Goal: Task Accomplishment & Management: Manage account settings

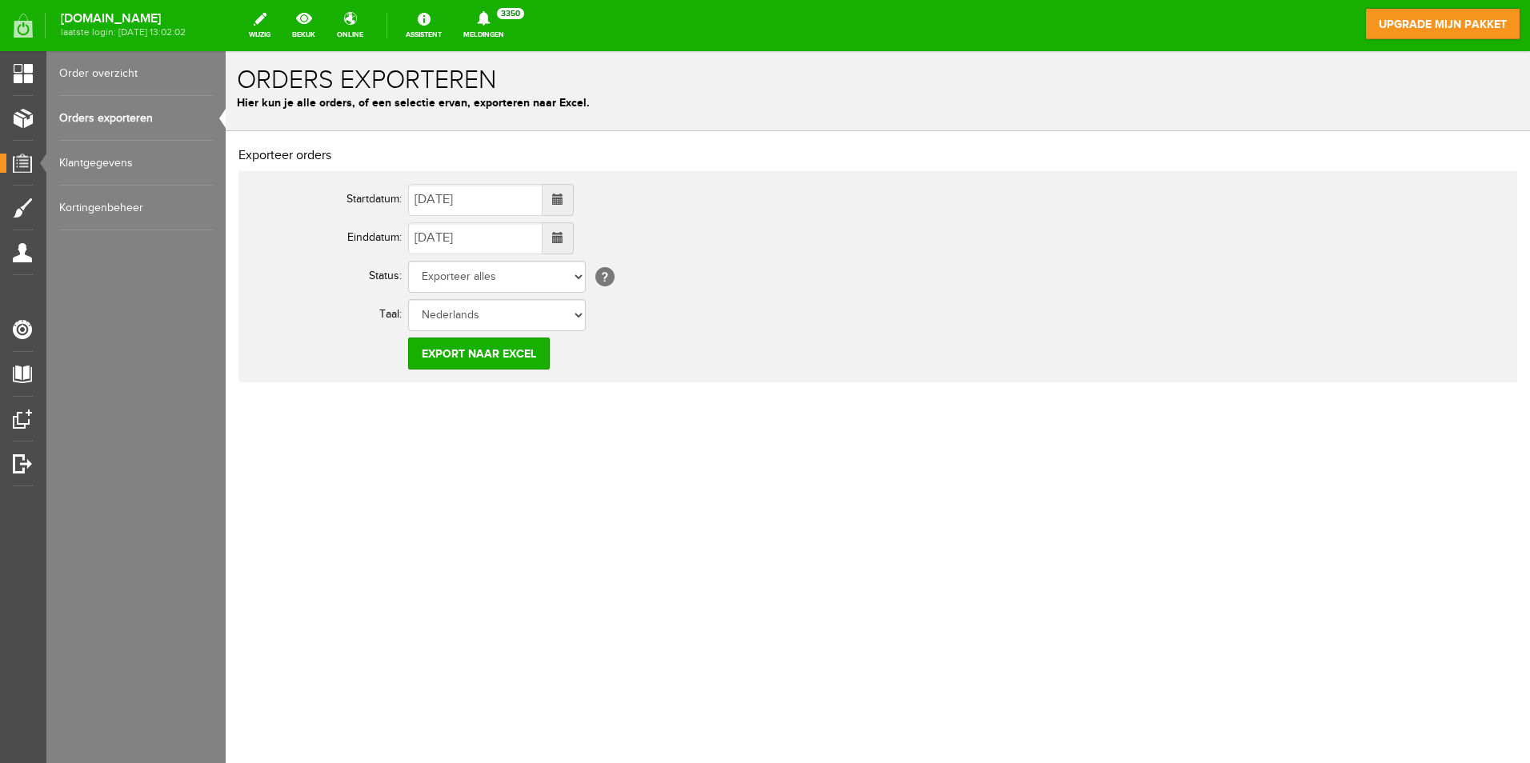
click at [105, 118] on link "Orders exporteren" at bounding box center [136, 118] width 154 height 45
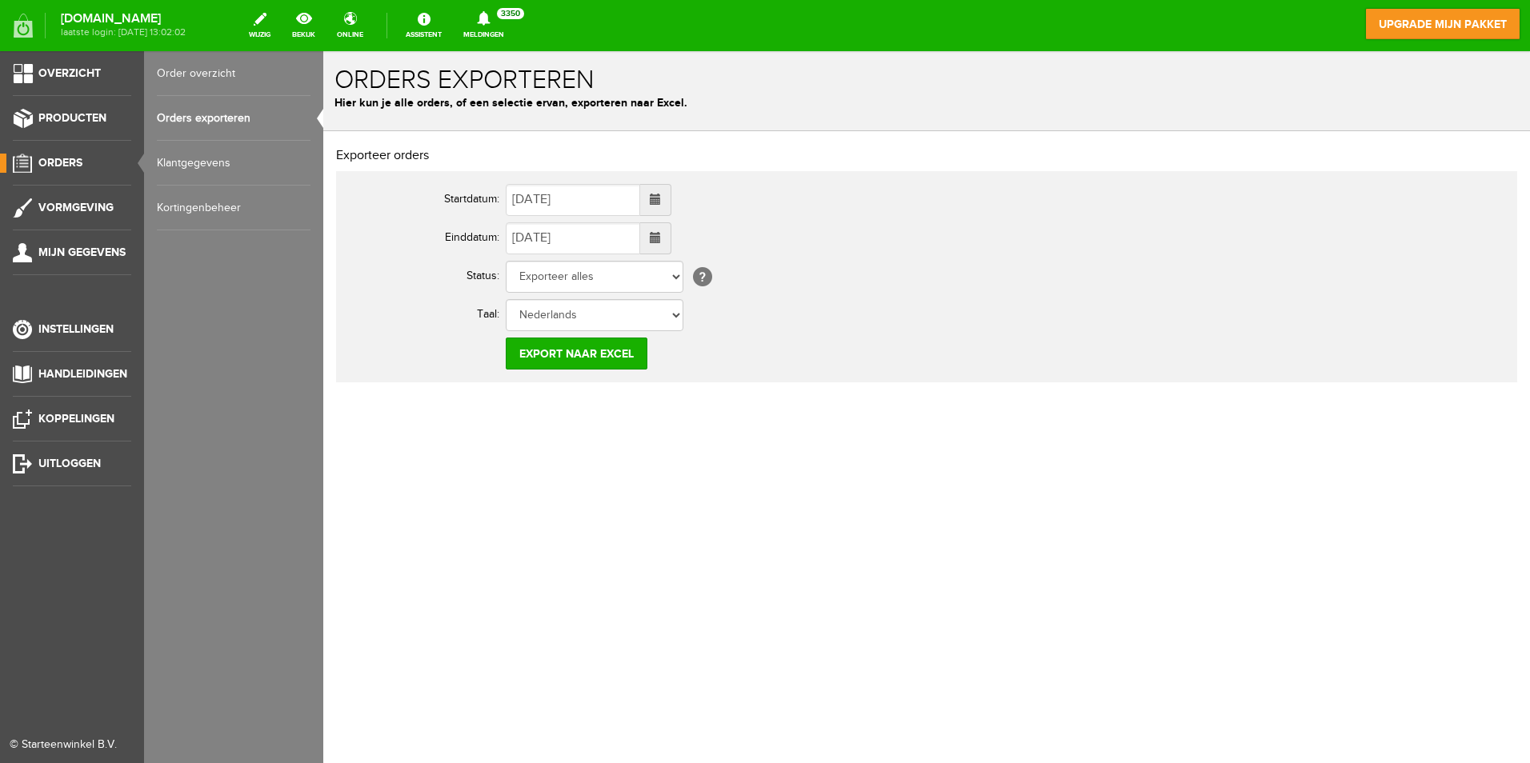
click at [58, 158] on span "Orders" at bounding box center [60, 163] width 44 height 14
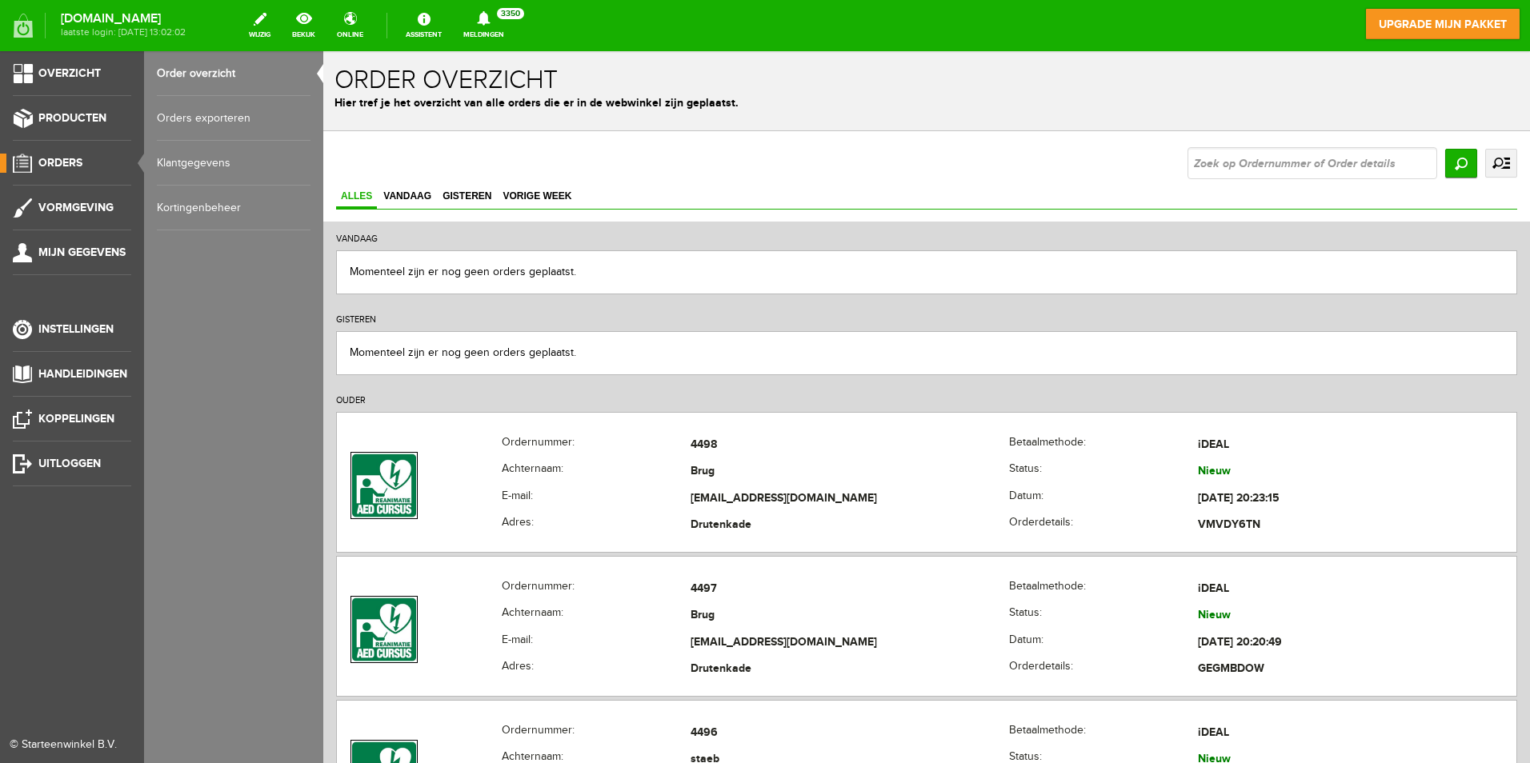
click at [198, 162] on link "Klantgegevens" at bounding box center [234, 163] width 154 height 45
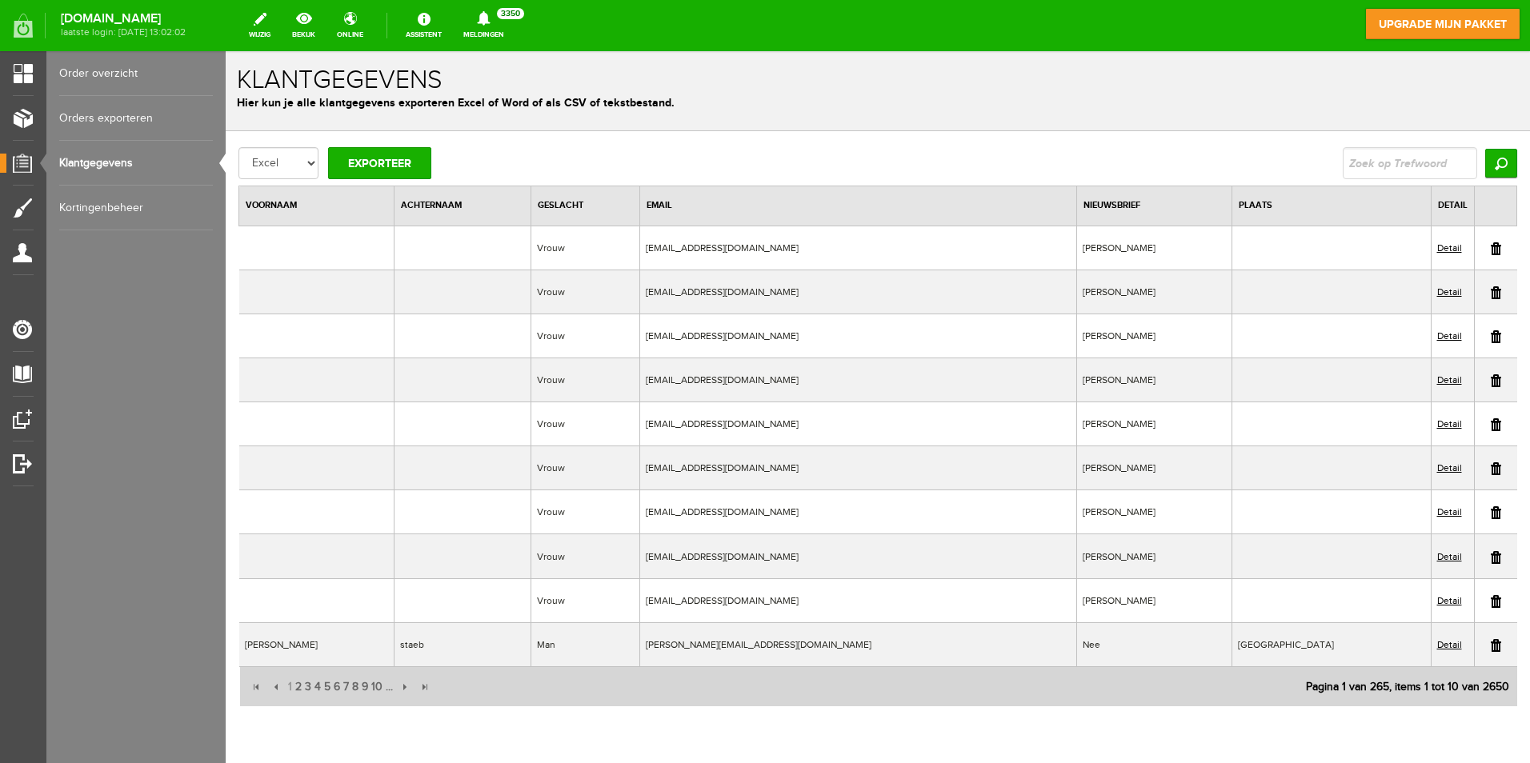
click at [1390, 163] on input "text" at bounding box center [1410, 163] width 134 height 32
type input "maarten"
click at [1485, 149] on input "Zoeken" at bounding box center [1501, 163] width 32 height 29
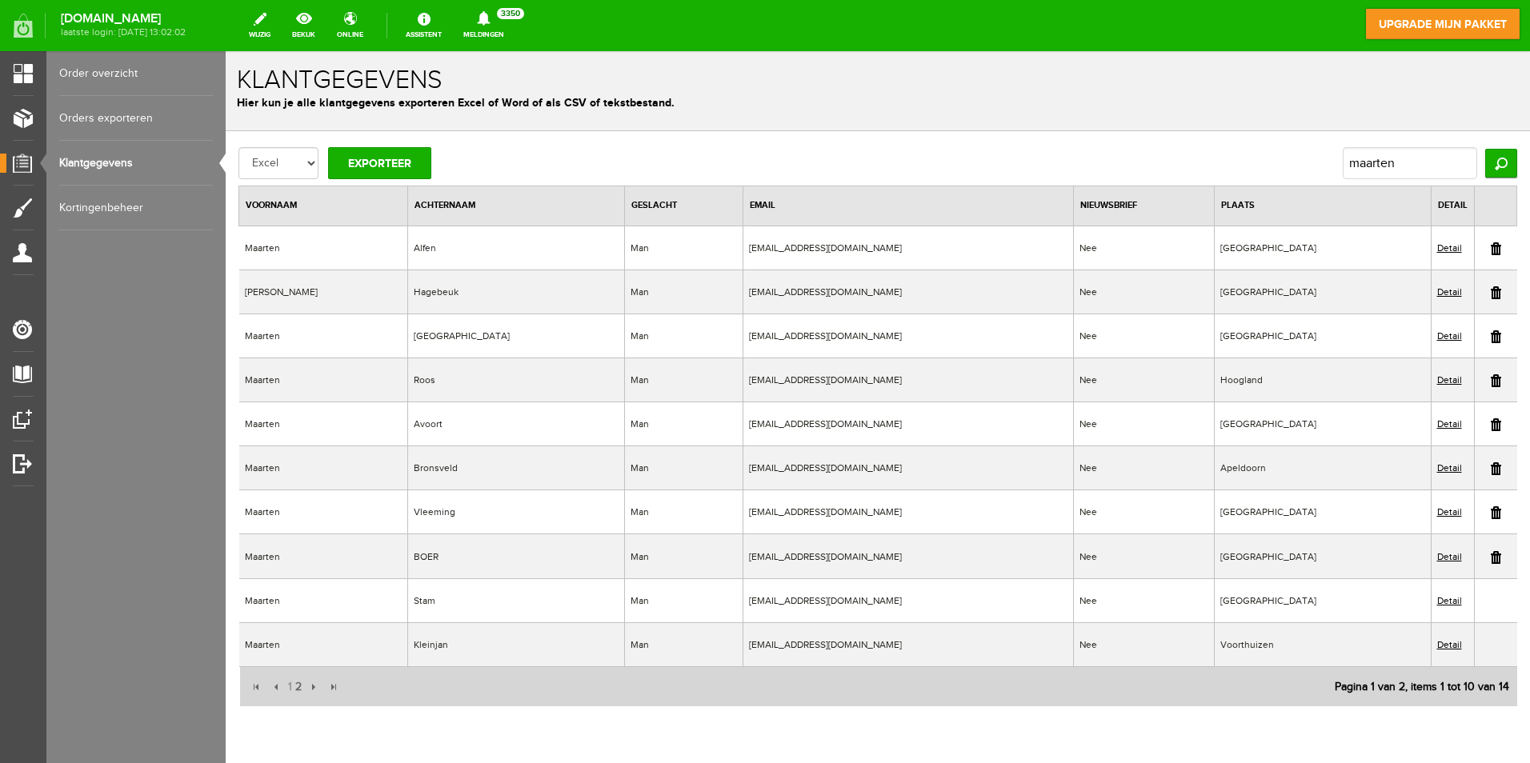
click at [1437, 422] on link "Detail" at bounding box center [1449, 423] width 25 height 11
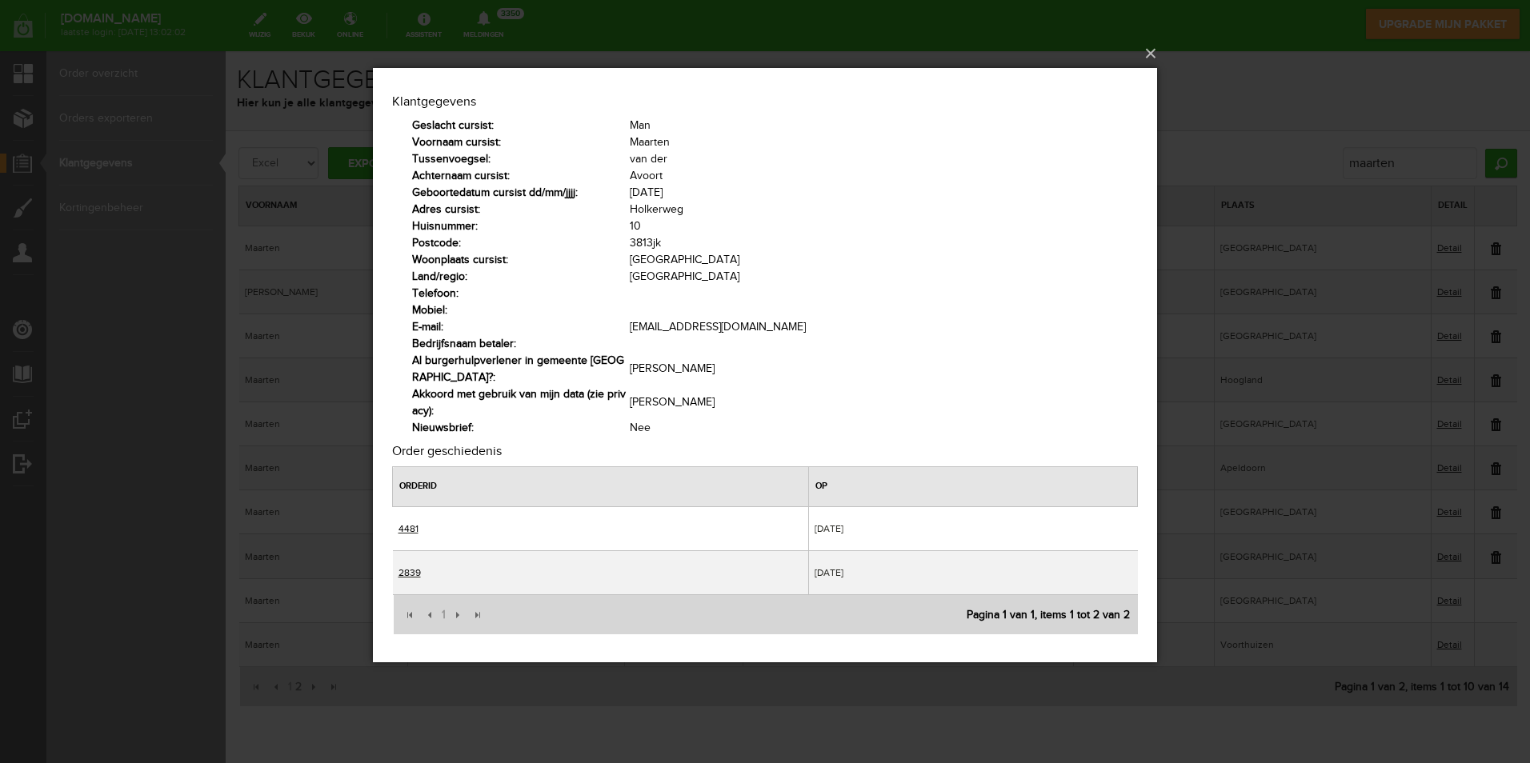
click at [414, 526] on link "4481" at bounding box center [408, 528] width 20 height 11
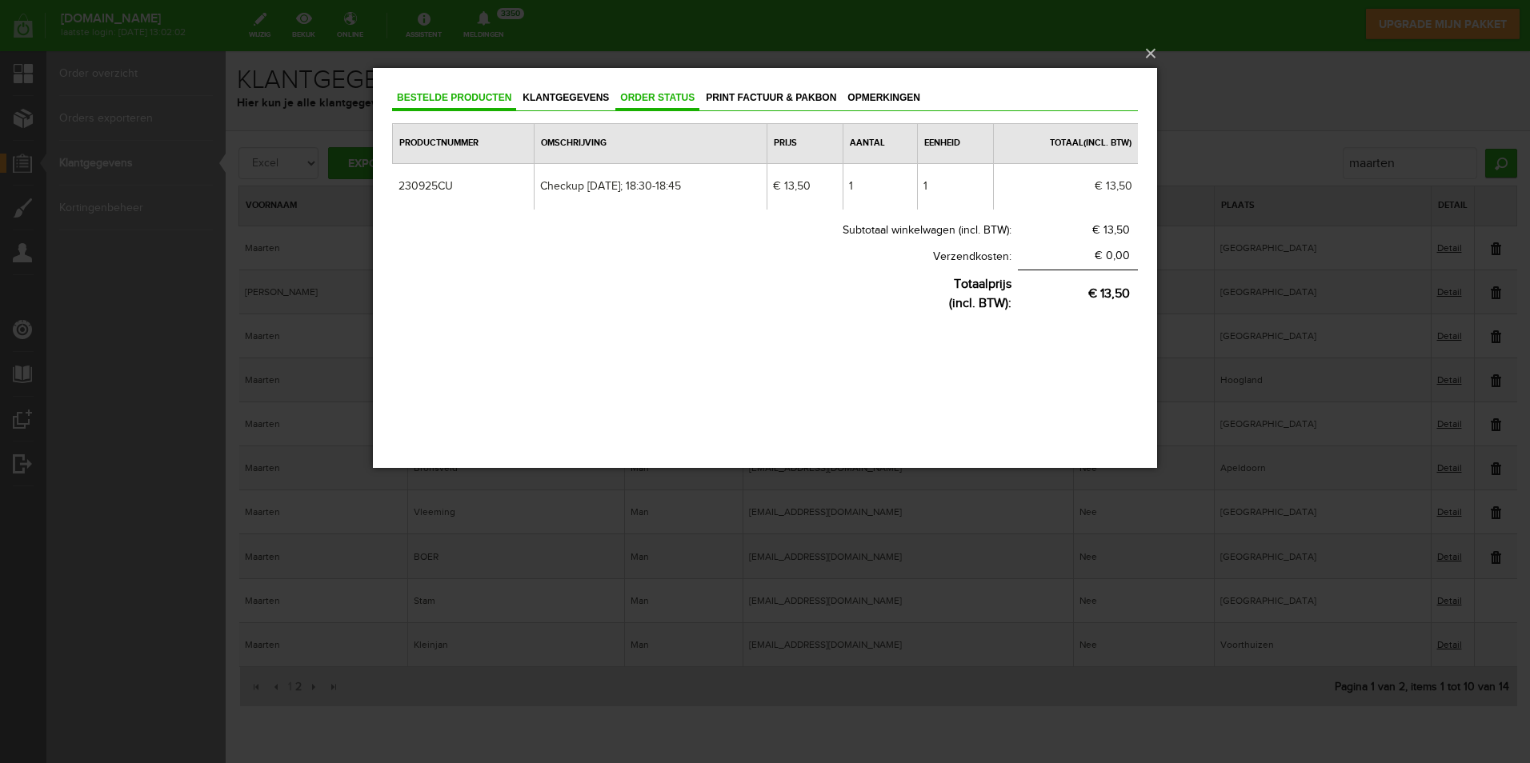
click at [659, 103] on link "Order status" at bounding box center [657, 98] width 84 height 23
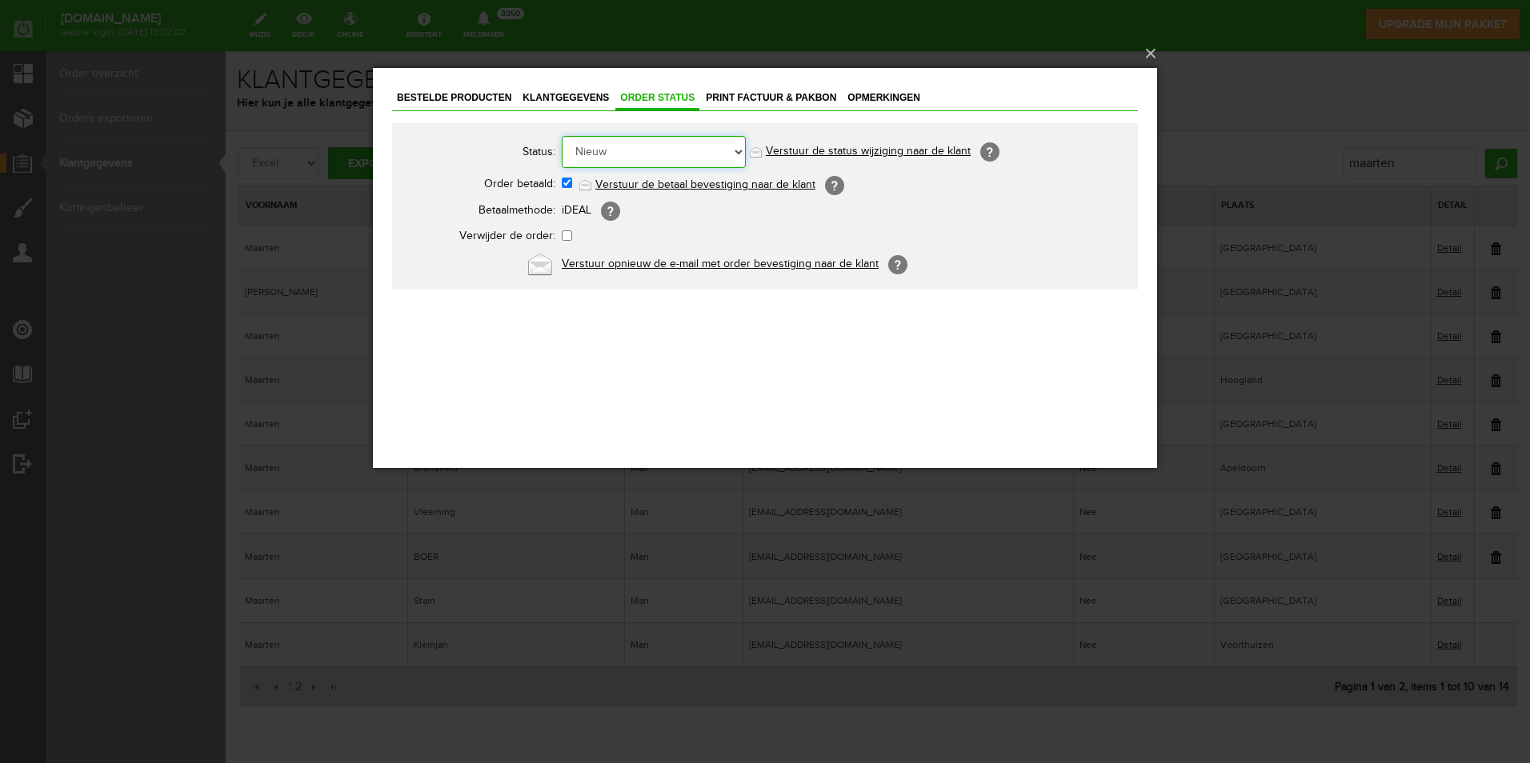
click at [737, 150] on select "Order niet afgerond Nieuw Order in behandeling Wacht op leverancier Wacht op be…" at bounding box center [654, 152] width 184 height 32
select select "7"
click at [562, 136] on select "Order niet afgerond Nieuw Order in behandeling Wacht op leverancier Wacht op be…" at bounding box center [654, 152] width 184 height 32
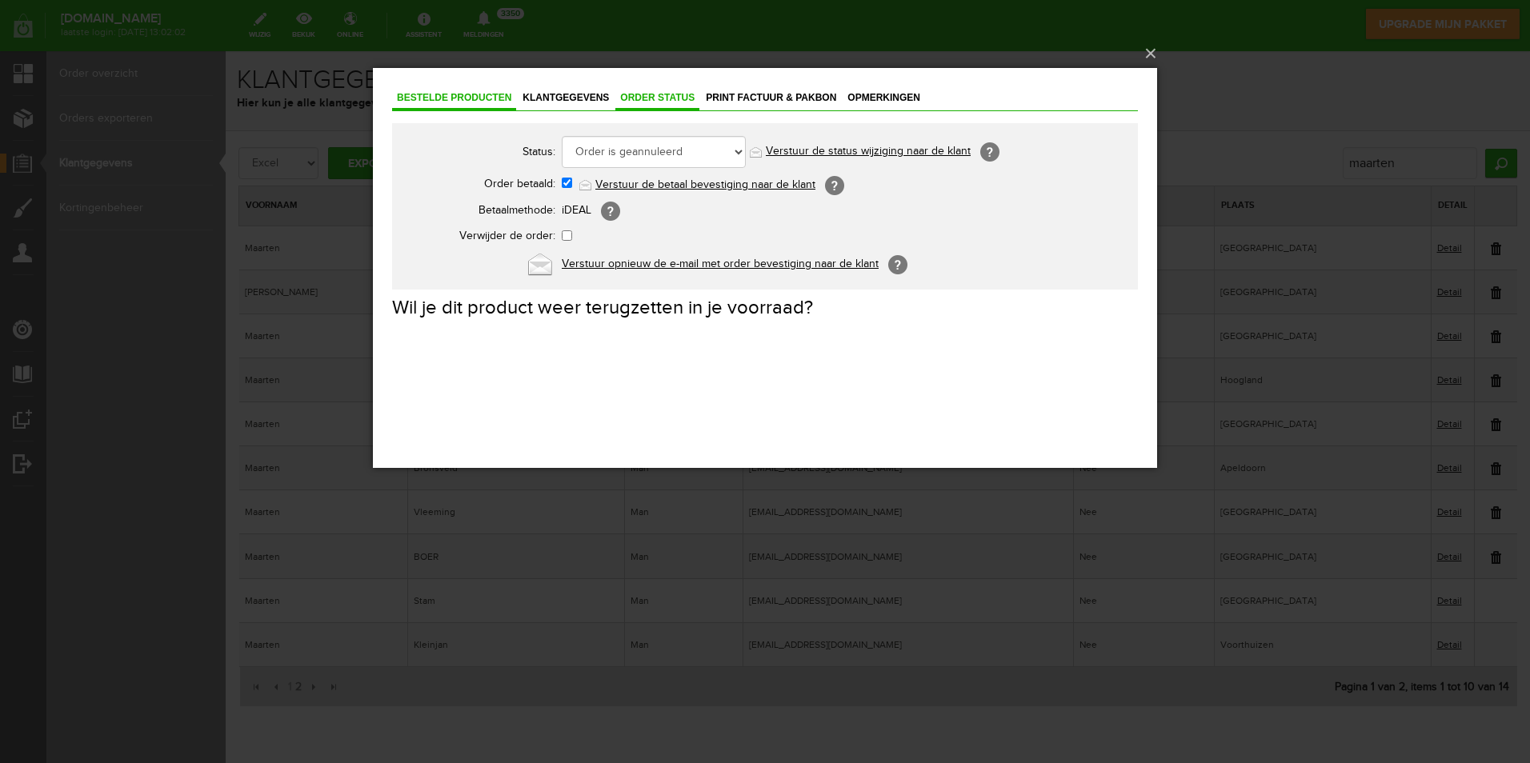
click at [442, 99] on span "Bestelde producten" at bounding box center [454, 97] width 124 height 11
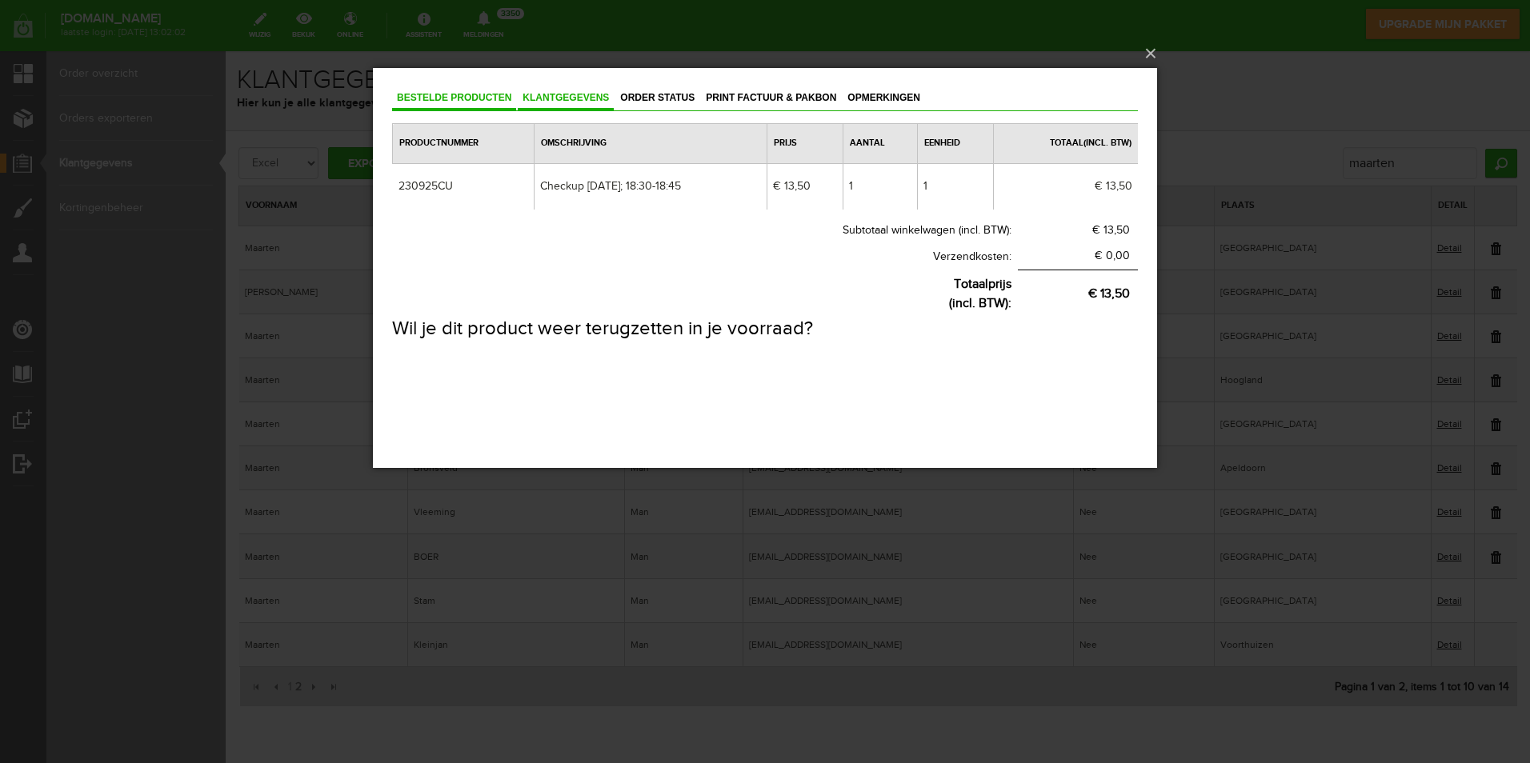
click at [582, 104] on link "Klantgegevens" at bounding box center [566, 98] width 96 height 23
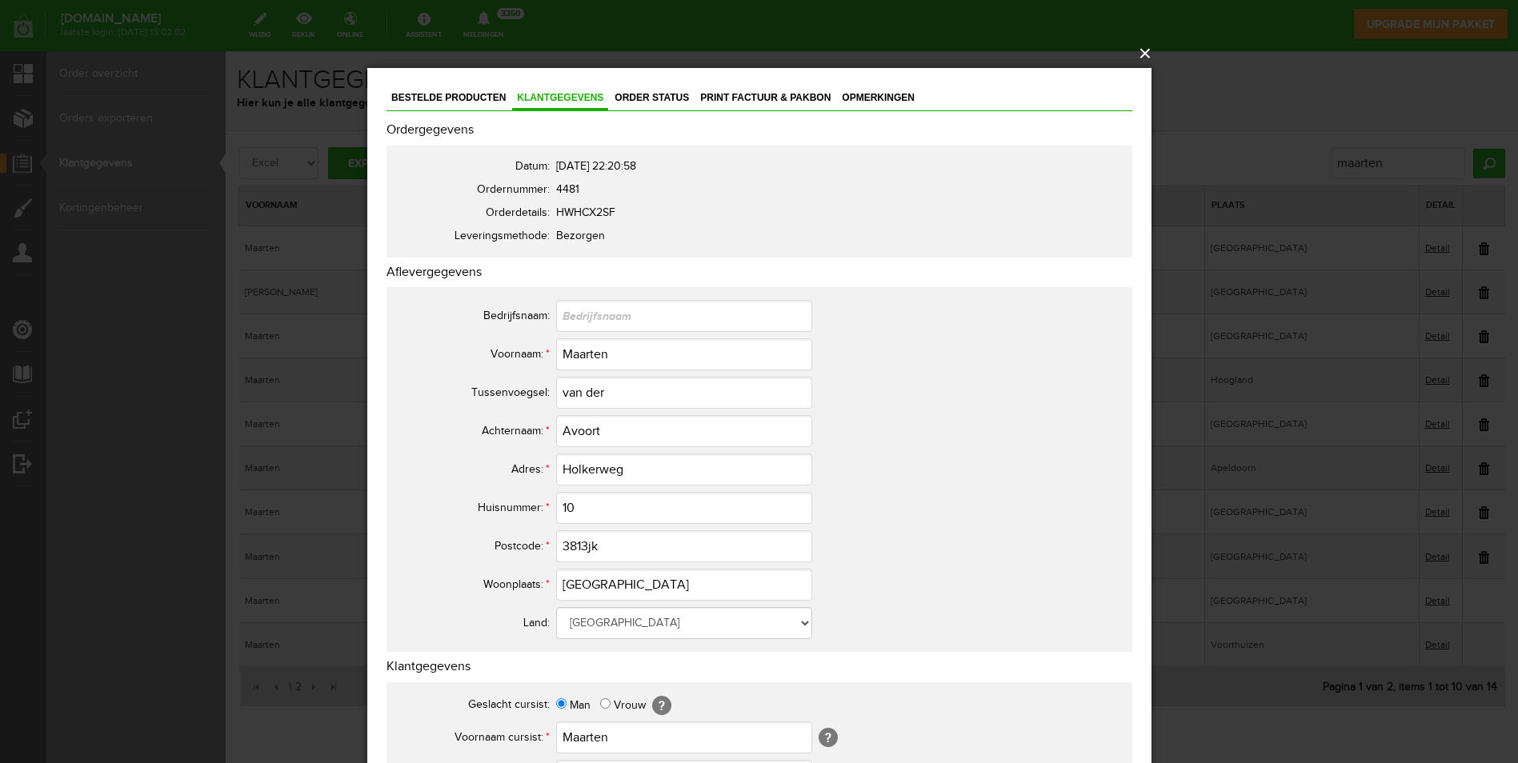
click at [1143, 46] on button "×" at bounding box center [764, 53] width 784 height 35
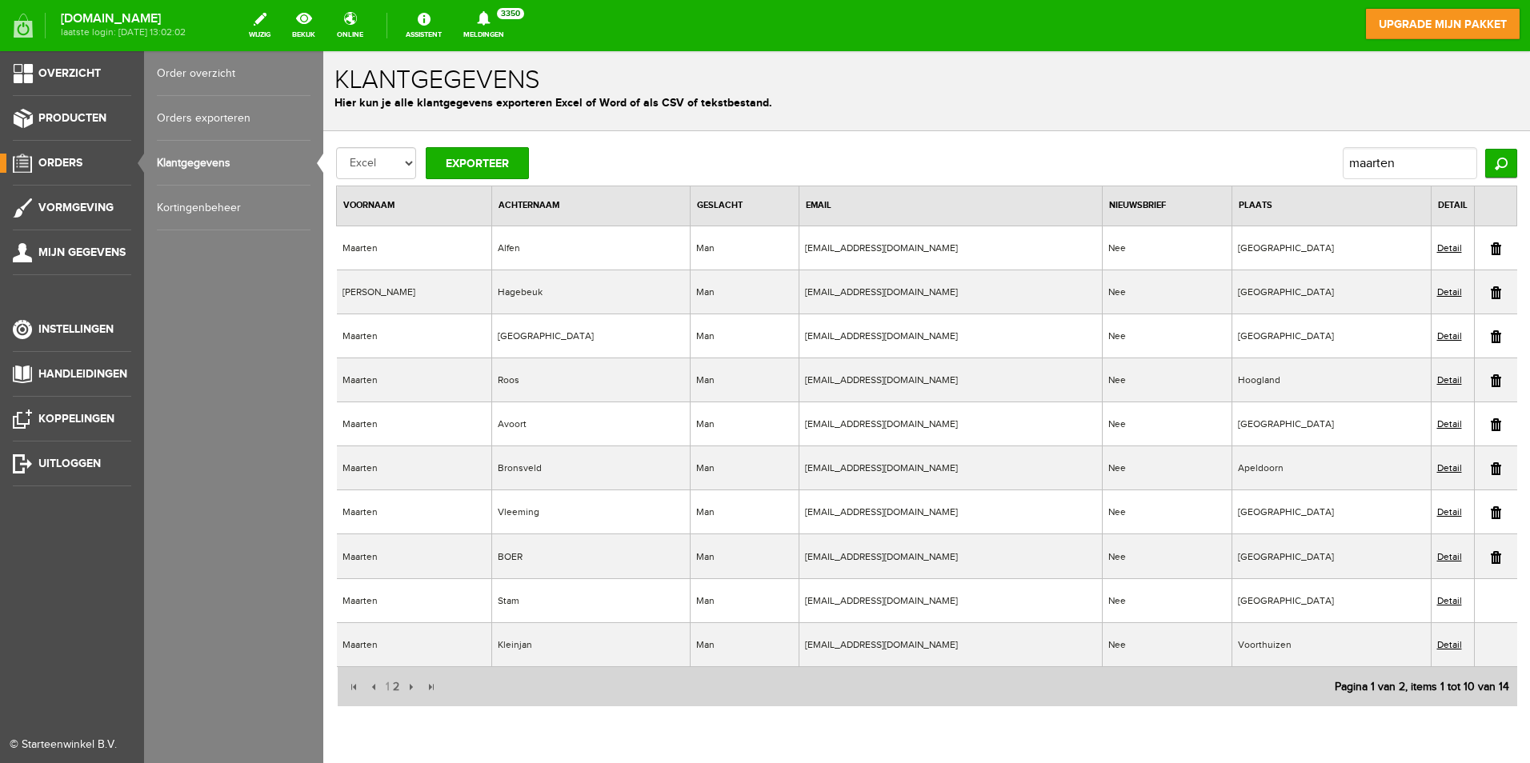
click at [36, 160] on link "Orders" at bounding box center [65, 163] width 131 height 19
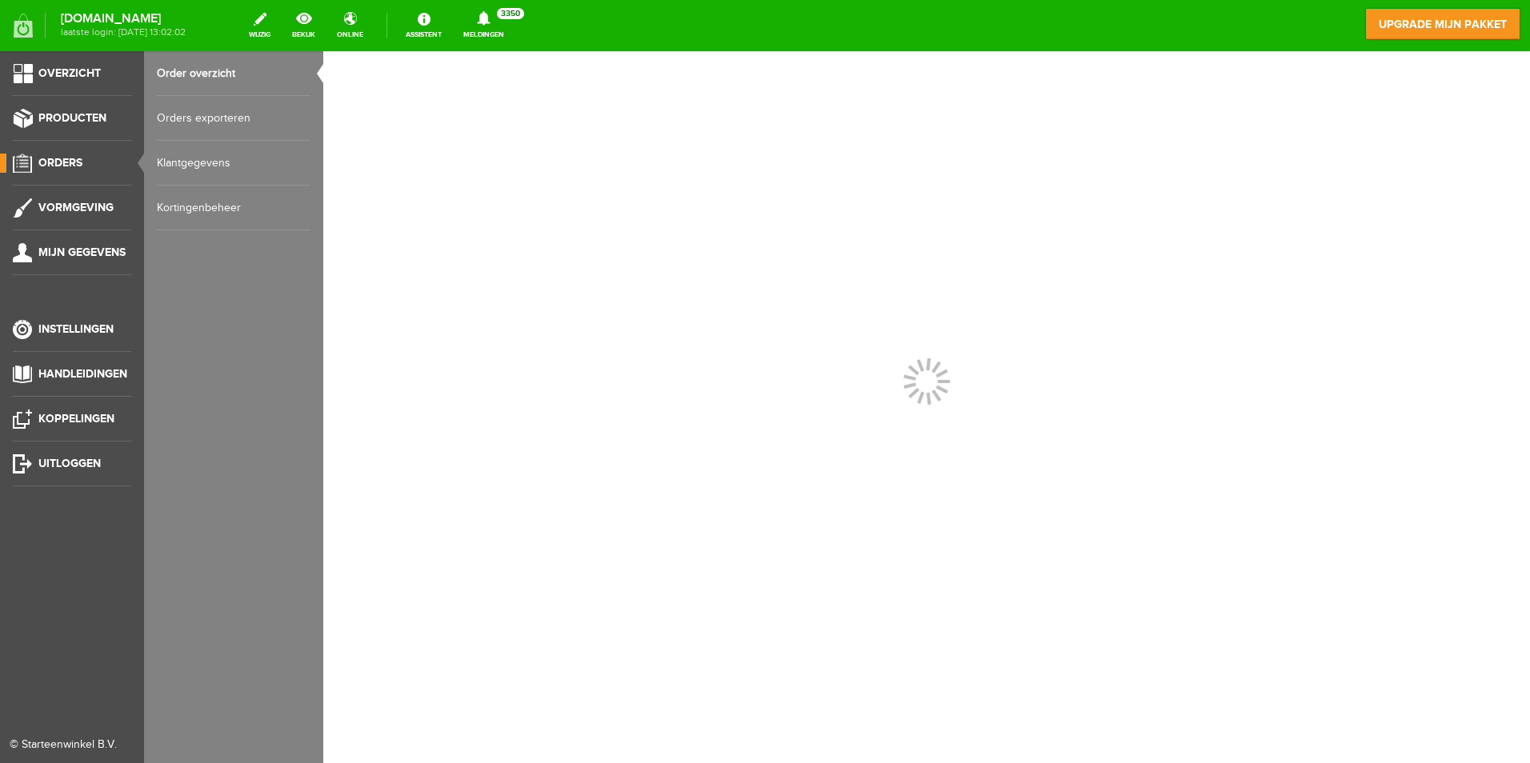
click at [62, 160] on span "Orders" at bounding box center [60, 163] width 44 height 14
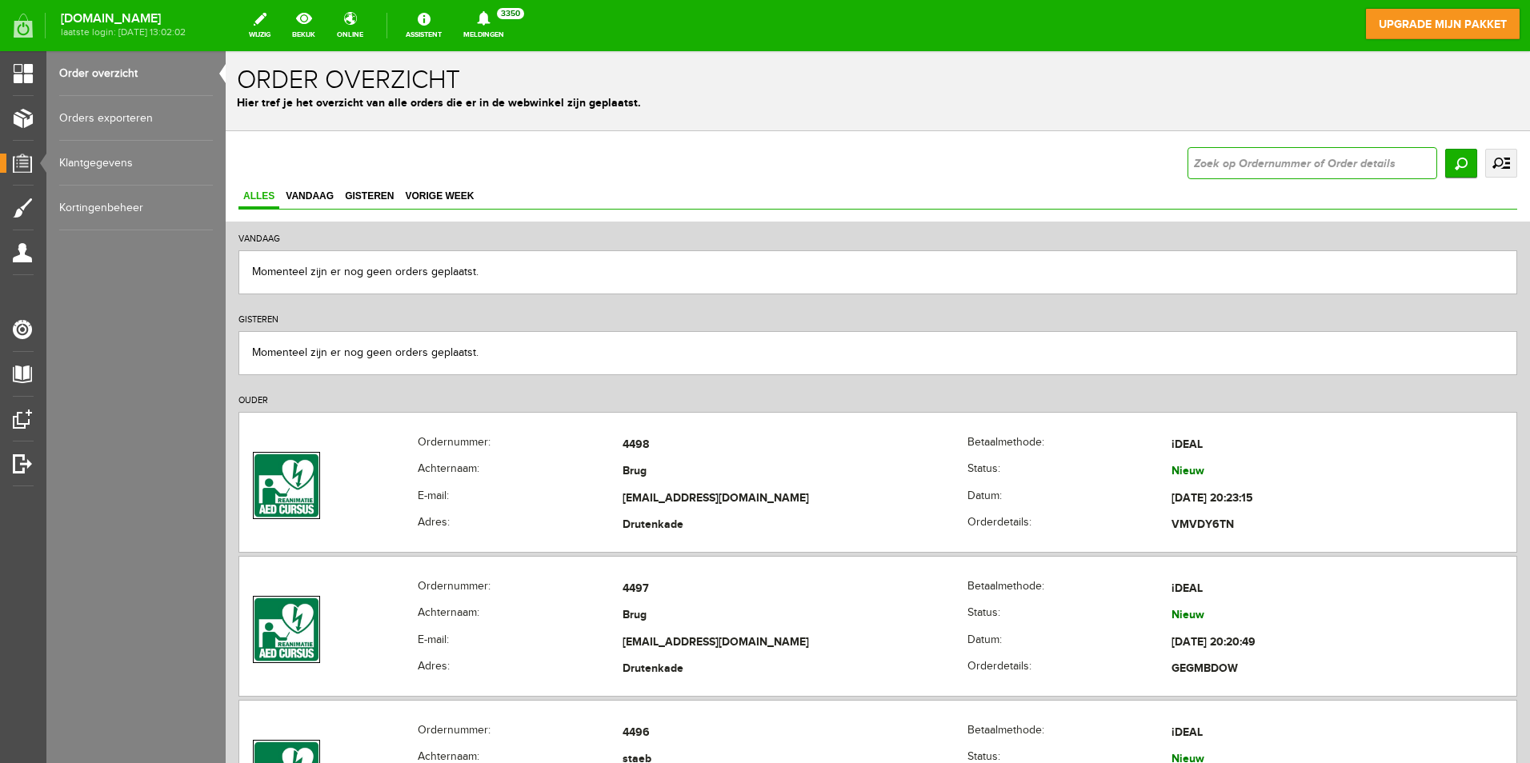
click at [1251, 165] on input "text" at bounding box center [1312, 163] width 250 height 32
type input "3"
type input "4481"
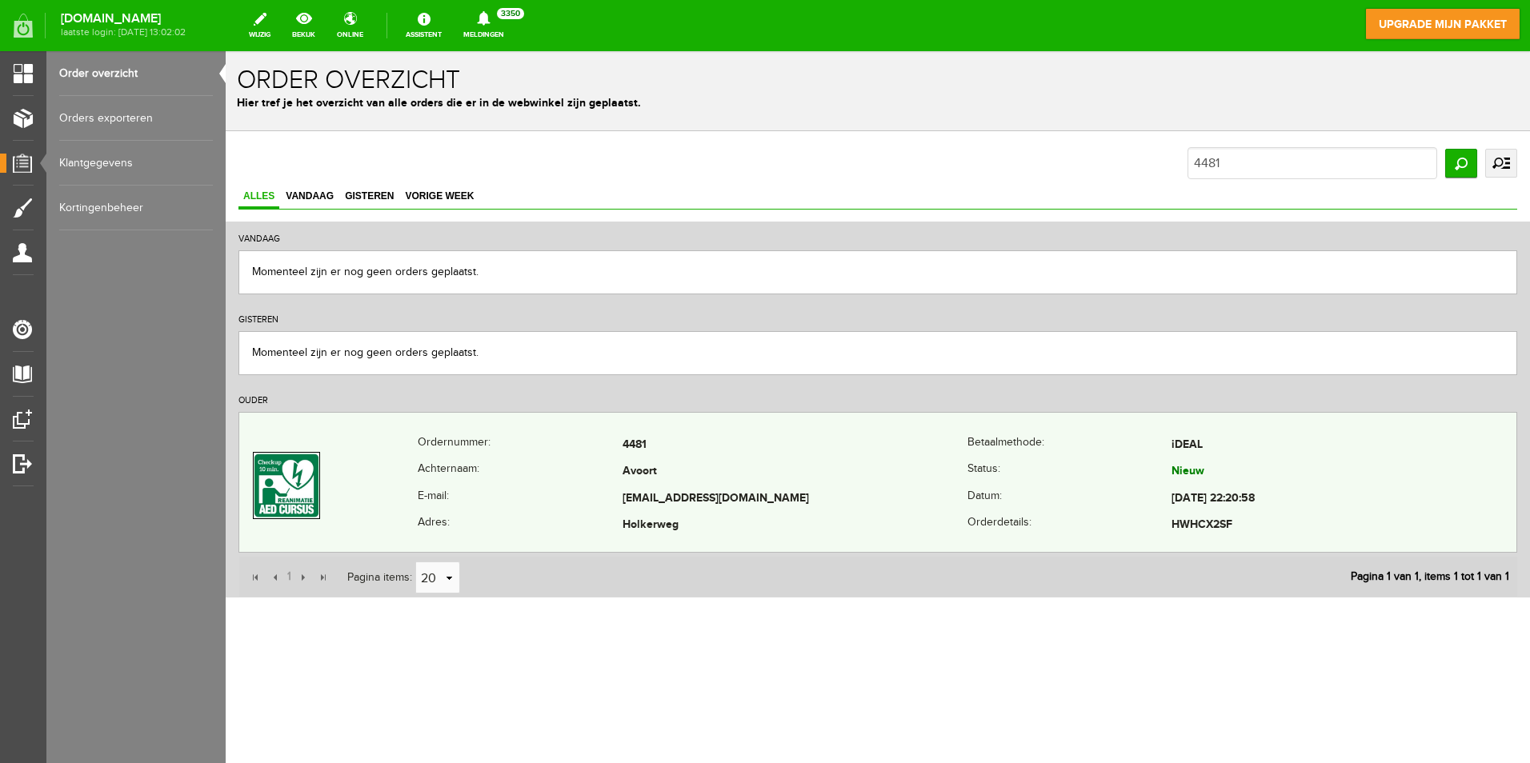
click at [831, 479] on td "Avoort" at bounding box center [794, 472] width 345 height 27
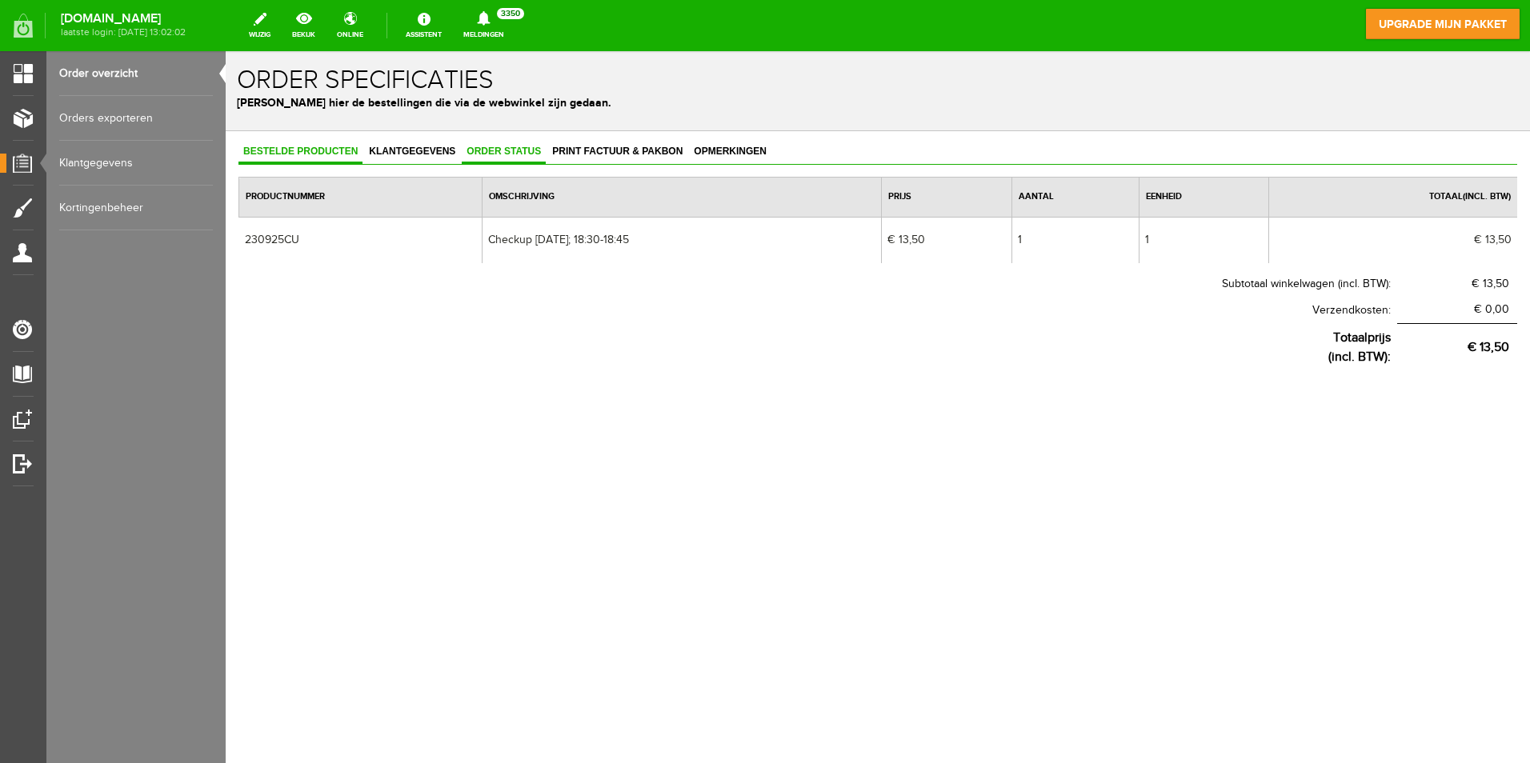
click at [513, 150] on span "Order status" at bounding box center [504, 151] width 84 height 11
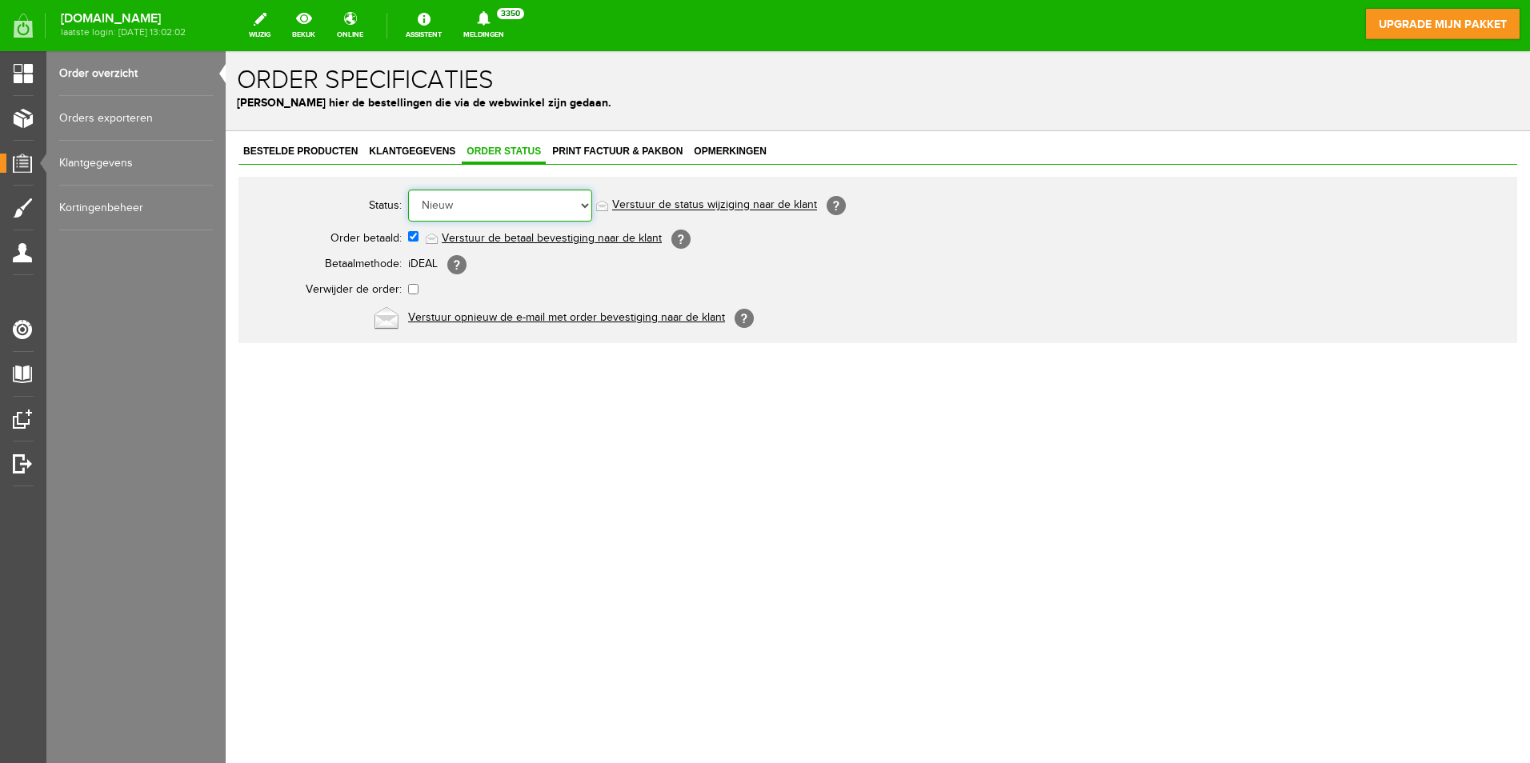
click at [486, 196] on select "Order niet afgerond Nieuw Order in behandeling Wacht op leverancier Wacht op be…" at bounding box center [500, 206] width 184 height 32
select select "7"
click at [408, 190] on select "Order niet afgerond Nieuw Order in behandeling Wacht op leverancier Wacht op be…" at bounding box center [500, 206] width 184 height 32
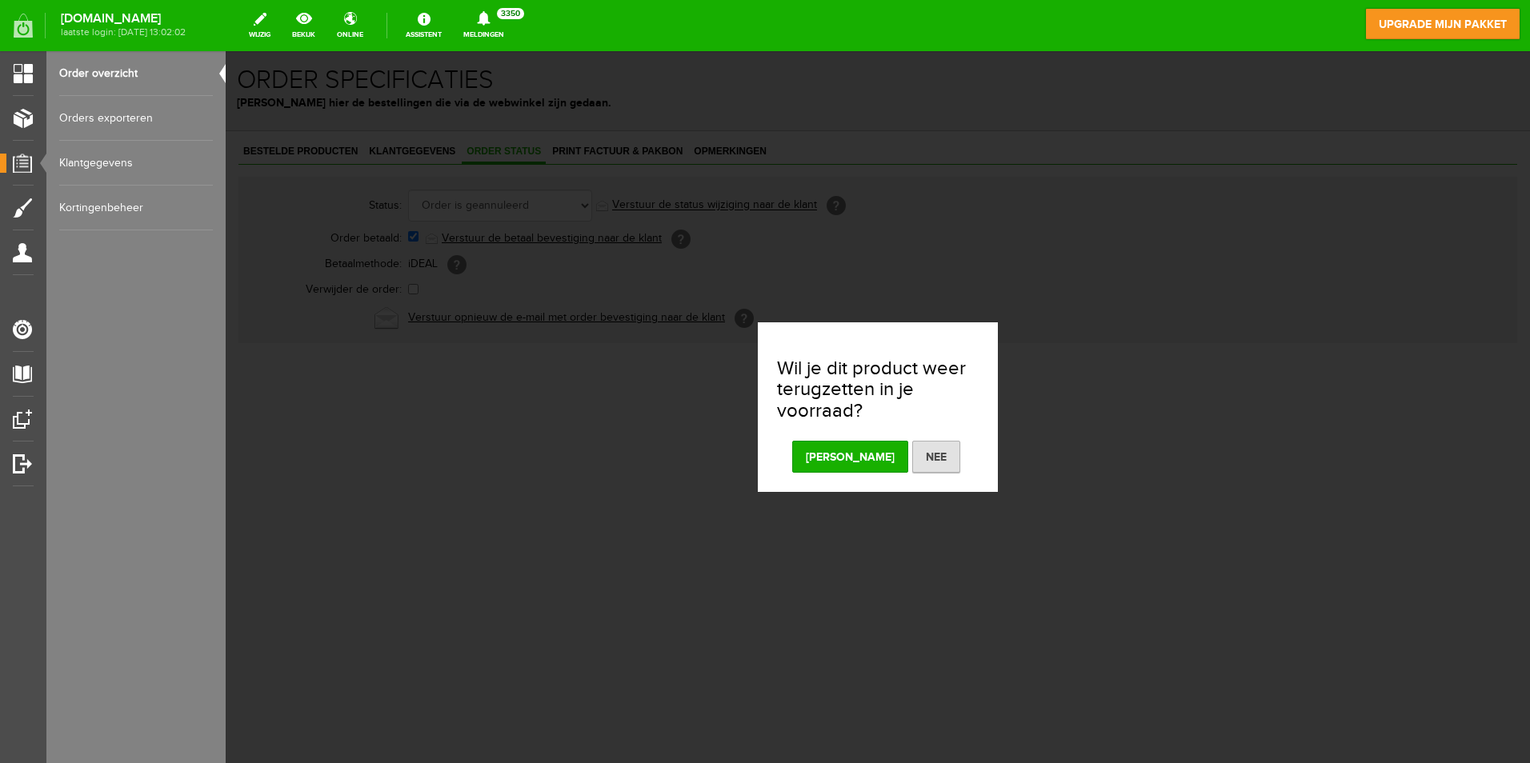
click at [851, 464] on button "[PERSON_NAME]" at bounding box center [850, 457] width 116 height 32
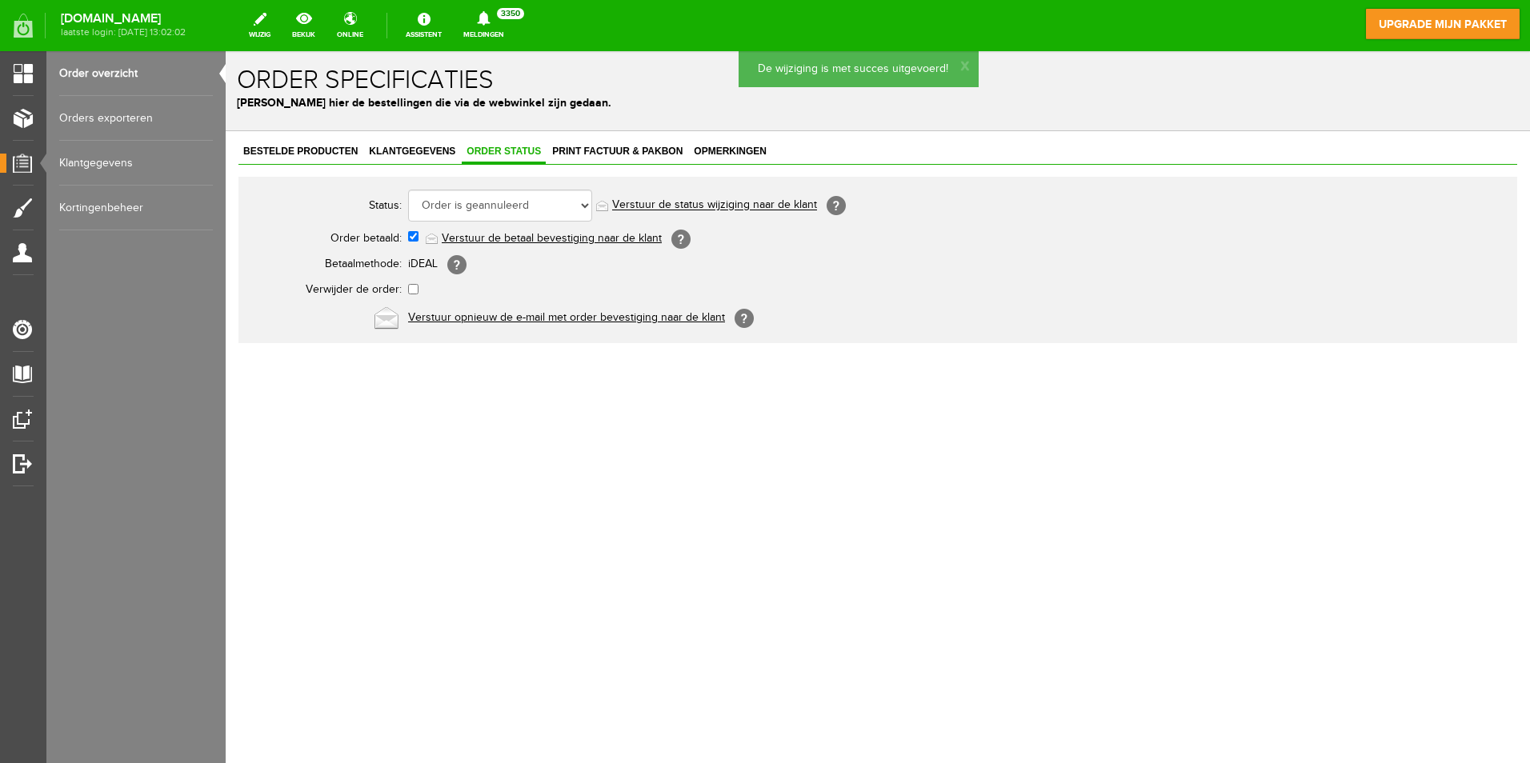
click at [727, 204] on link "Verstuur de status wijziging naar de klant" at bounding box center [714, 205] width 205 height 13
